Goal: Use online tool/utility

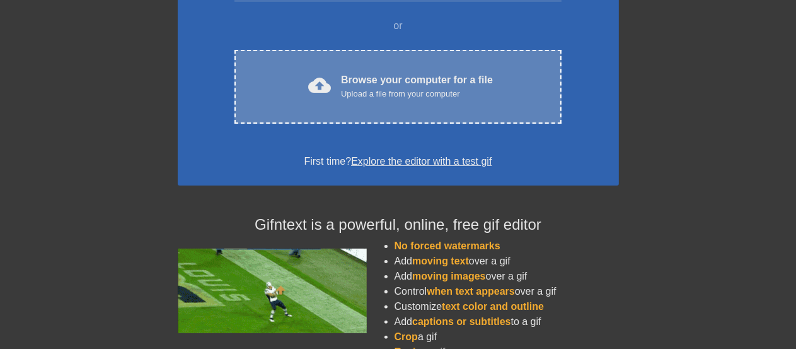
scroll to position [111, 0]
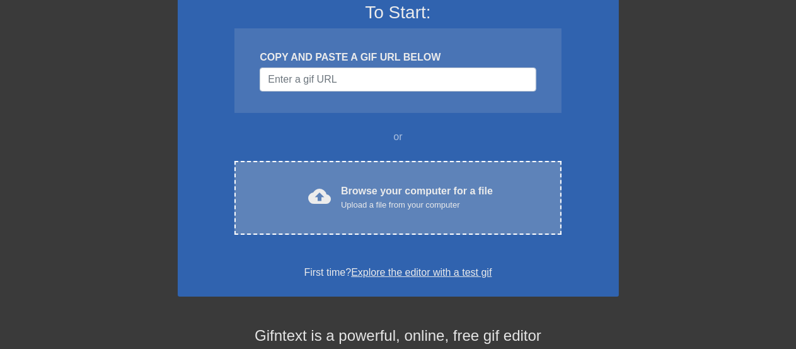
click at [424, 206] on div "Upload a file from your computer" at bounding box center [417, 205] width 152 height 13
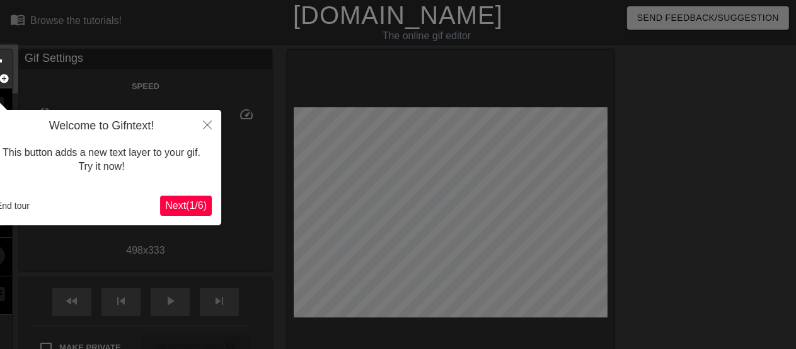
scroll to position [30, 0]
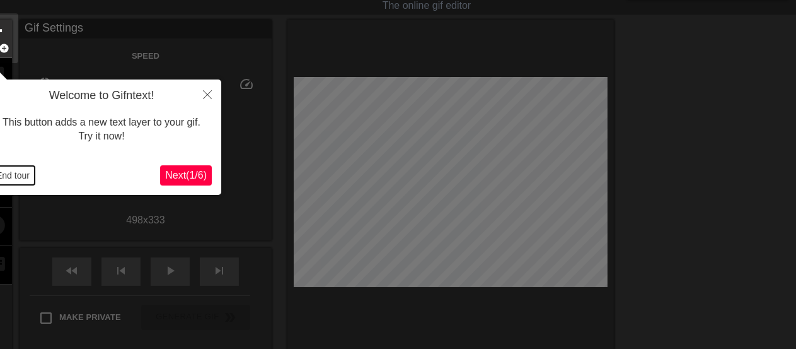
click at [16, 173] on button "End tour" at bounding box center [13, 175] width 44 height 19
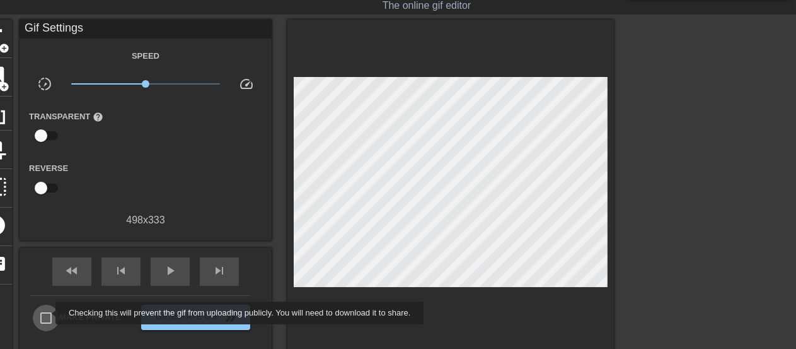
drag, startPoint x: 47, startPoint y: 313, endPoint x: 96, endPoint y: 296, distance: 51.8
click at [47, 312] on input "Make Private" at bounding box center [46, 318] width 26 height 26
checkbox input "true"
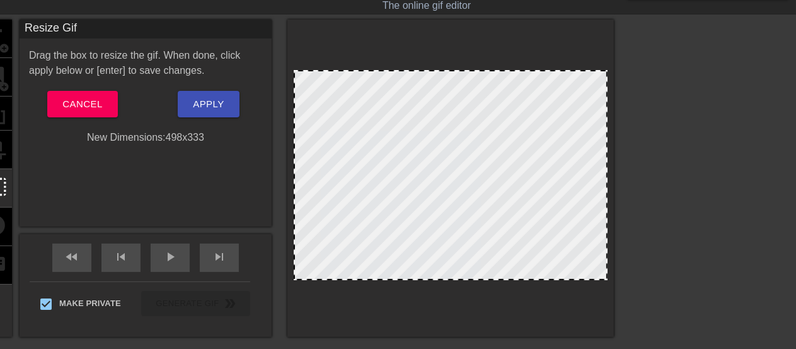
click at [453, 275] on div at bounding box center [451, 175] width 314 height 210
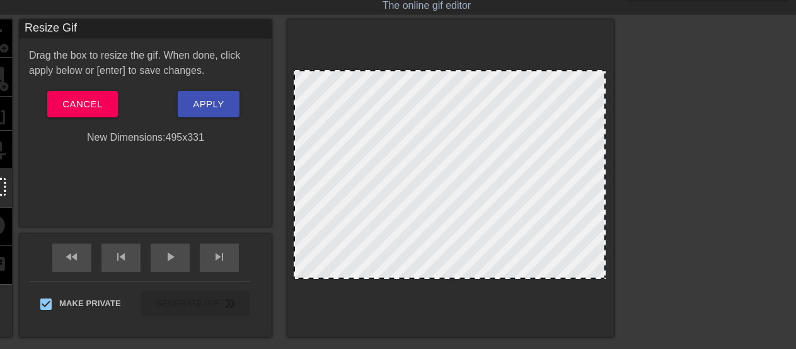
click at [457, 277] on div at bounding box center [450, 174] width 312 height 209
click at [214, 103] on span "Apply" at bounding box center [208, 104] width 31 height 16
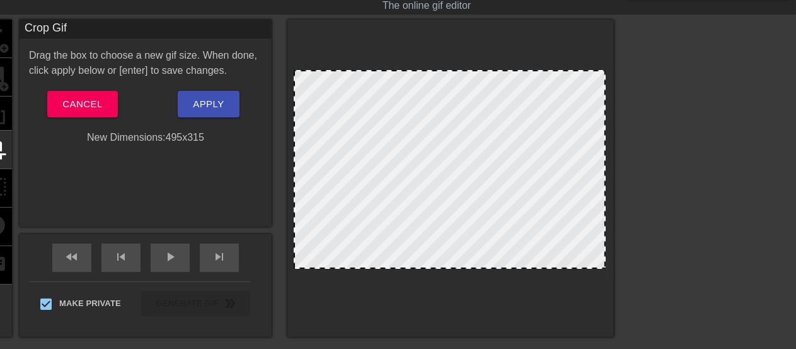
drag, startPoint x: 456, startPoint y: 276, endPoint x: 454, endPoint y: 266, distance: 10.3
click at [454, 266] on div at bounding box center [450, 169] width 312 height 199
click at [216, 100] on span "Apply" at bounding box center [208, 104] width 31 height 16
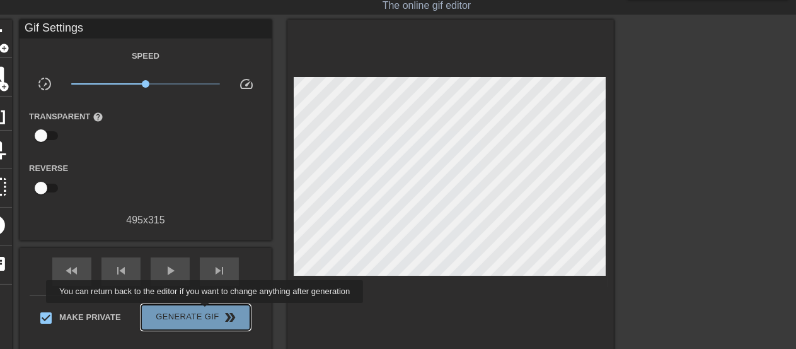
drag, startPoint x: 206, startPoint y: 312, endPoint x: 558, endPoint y: 179, distance: 376.0
click at [206, 312] on span "Generate Gif double_arrow" at bounding box center [195, 317] width 99 height 15
